Goal: Task Accomplishment & Management: Use online tool/utility

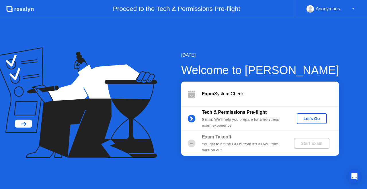
click at [293, 96] on div "Exam System Check" at bounding box center [270, 93] width 137 height 7
click at [214, 148] on div "You get to hit the GO button! It’s all you from here on out" at bounding box center [243, 147] width 83 height 12
click at [311, 117] on div "Let's Go" at bounding box center [312, 118] width 26 height 5
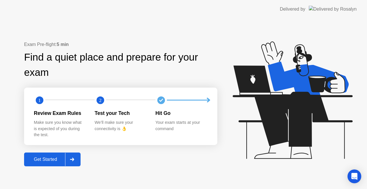
click at [54, 158] on div "Get Started" at bounding box center [45, 159] width 39 height 5
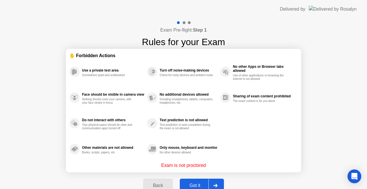
click at [194, 183] on div "Got it" at bounding box center [194, 185] width 27 height 5
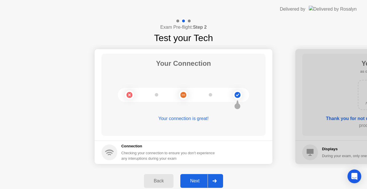
click at [187, 178] on div "Next" at bounding box center [195, 180] width 26 height 5
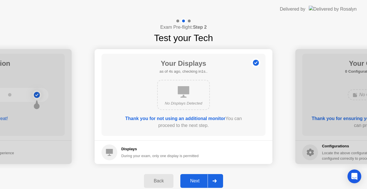
click at [187, 178] on div "Next" at bounding box center [195, 180] width 26 height 5
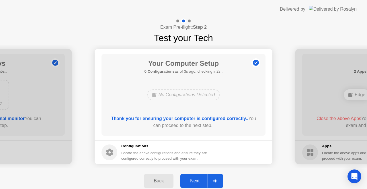
click at [187, 178] on div "Next" at bounding box center [195, 180] width 26 height 5
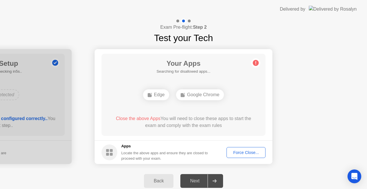
click at [236, 151] on div "Force Close..." at bounding box center [245, 152] width 35 height 5
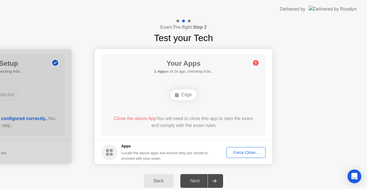
click at [226, 96] on div "Edge" at bounding box center [183, 94] width 131 height 15
click at [134, 120] on span "Close the above App" at bounding box center [135, 118] width 42 height 5
click at [135, 120] on span "Close the above App" at bounding box center [135, 118] width 42 height 5
click at [252, 150] on div "Force Close..." at bounding box center [245, 152] width 35 height 5
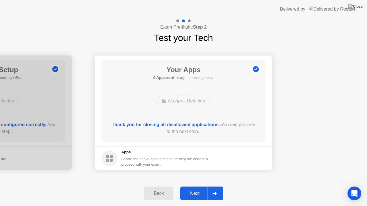
click at [194, 188] on div "Next" at bounding box center [195, 193] width 26 height 5
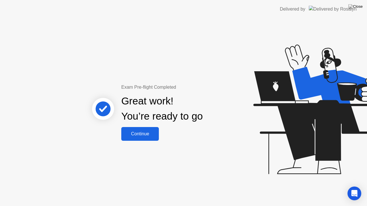
click at [144, 132] on div "Continue" at bounding box center [140, 134] width 34 height 5
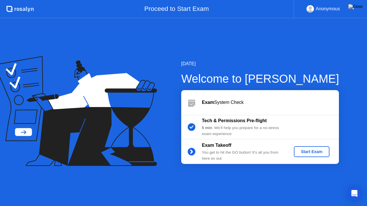
click at [300, 152] on div "Start Exam" at bounding box center [311, 152] width 31 height 5
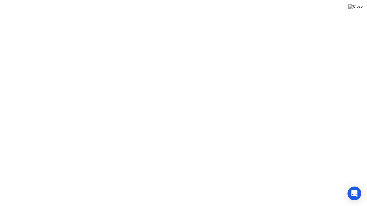
click button "Exam Rules"
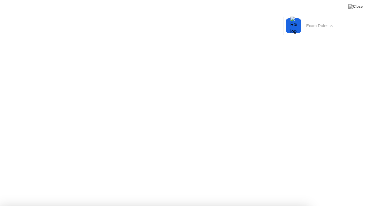
click at [326, 23] on button "Exam Rules" at bounding box center [319, 25] width 30 height 5
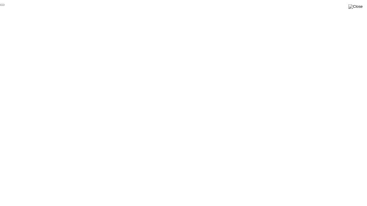
click at [5, 6] on button "End Proctoring Session" at bounding box center [2, 5] width 5 height 2
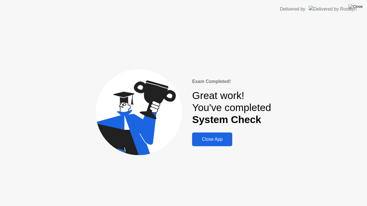
click at [218, 142] on div "Close App" at bounding box center [212, 139] width 37 height 5
